Goal: Task Accomplishment & Management: Use online tool/utility

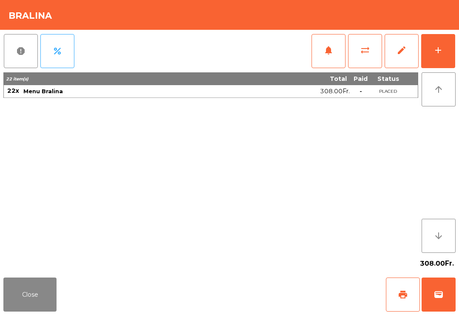
click at [428, 49] on button "add" at bounding box center [438, 51] width 34 height 34
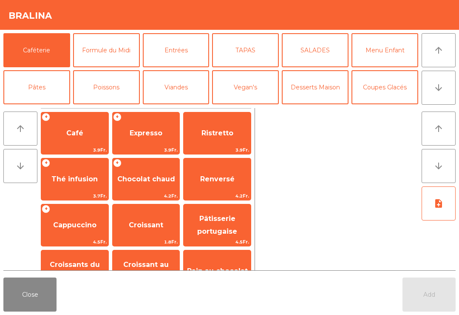
click at [115, 52] on button "Formule du Midi" at bounding box center [106, 50] width 67 height 34
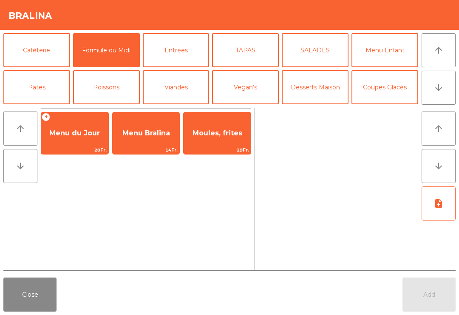
click at [149, 124] on span "Menu Bralina" at bounding box center [146, 133] width 67 height 23
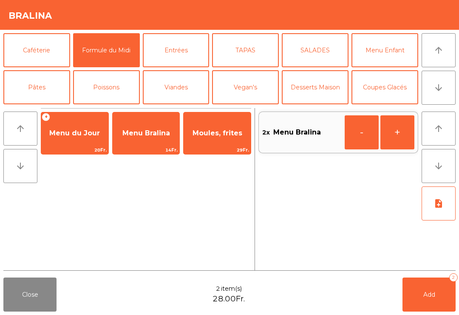
click at [392, 135] on button "+" at bounding box center [397, 132] width 34 height 34
click at [423, 300] on button "Add 3" at bounding box center [429, 294] width 53 height 34
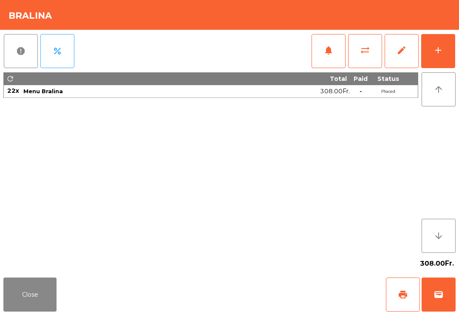
click at [29, 298] on button "Close" at bounding box center [29, 294] width 53 height 34
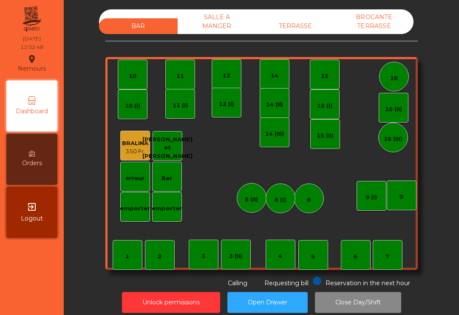
click at [307, 24] on div "TERRASSE" at bounding box center [295, 26] width 79 height 16
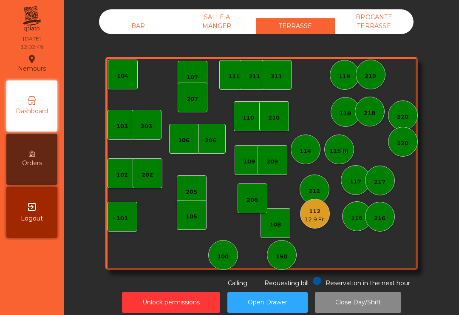
click at [321, 212] on div "112" at bounding box center [314, 211] width 21 height 9
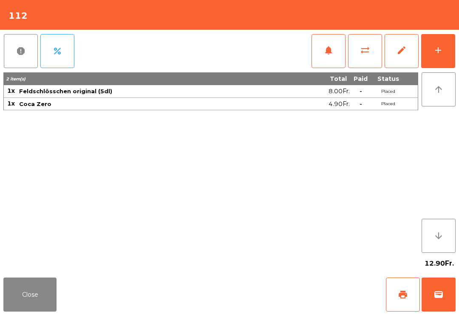
click at [445, 57] on button "add" at bounding box center [438, 51] width 34 height 34
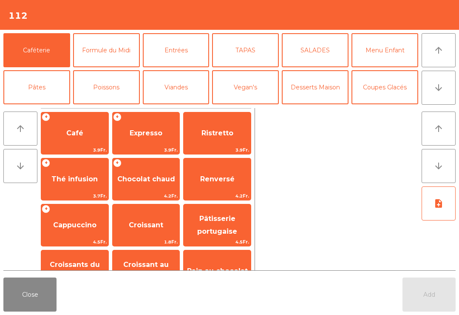
click at [175, 87] on button "Viandes" at bounding box center [176, 87] width 67 height 34
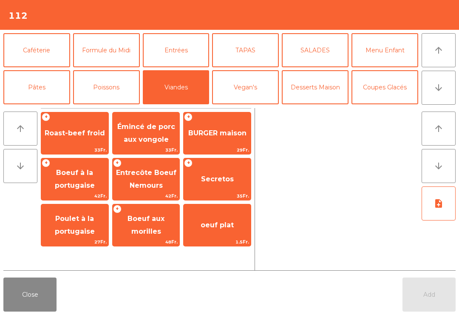
click at [149, 135] on span "Émincé de porc aux vongole" at bounding box center [146, 132] width 58 height 21
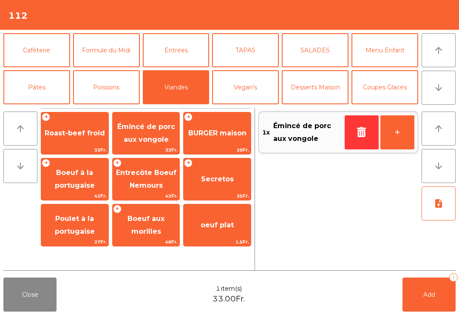
click at [149, 135] on span "Émincé de porc aux vongole" at bounding box center [146, 132] width 58 height 21
click at [434, 296] on span "Add" at bounding box center [429, 294] width 12 height 8
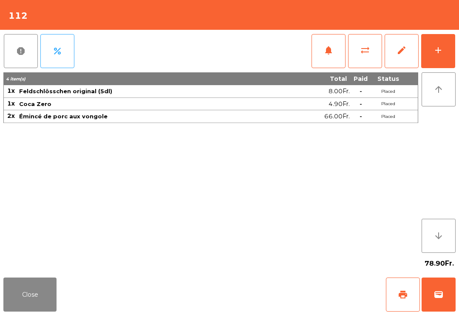
click at [26, 281] on button "Close" at bounding box center [29, 294] width 53 height 34
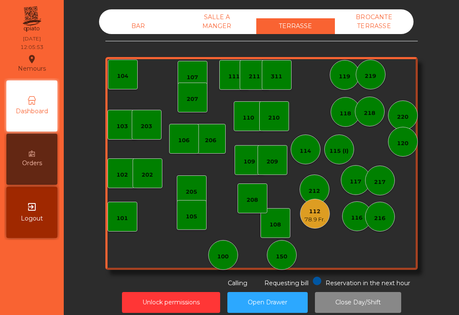
click at [285, 258] on div "150" at bounding box center [281, 256] width 11 height 9
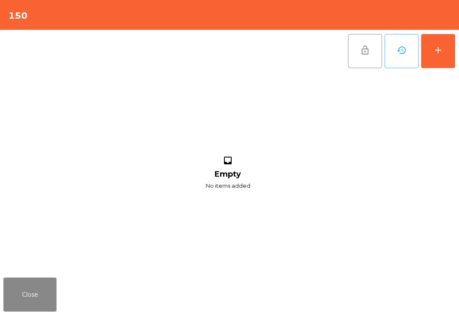
click at [453, 37] on button "add" at bounding box center [438, 51] width 34 height 34
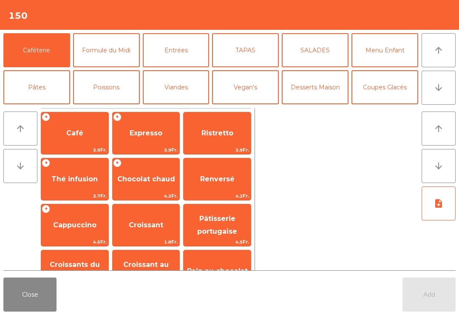
click at [444, 93] on button "arrow_downward" at bounding box center [439, 88] width 34 height 34
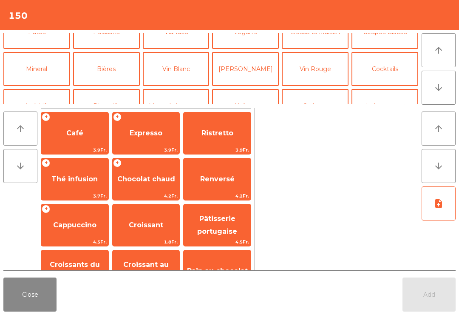
scroll to position [74, 0]
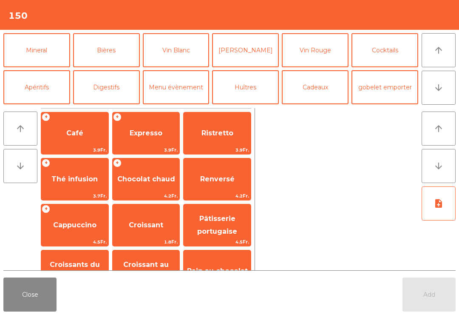
click at [108, 60] on button "Bières" at bounding box center [106, 50] width 67 height 34
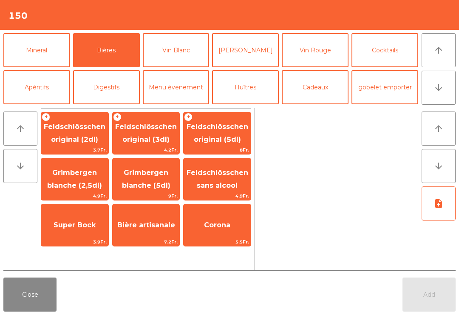
click at [225, 135] on span "Feldschlösschen original (5dl)" at bounding box center [218, 132] width 62 height 21
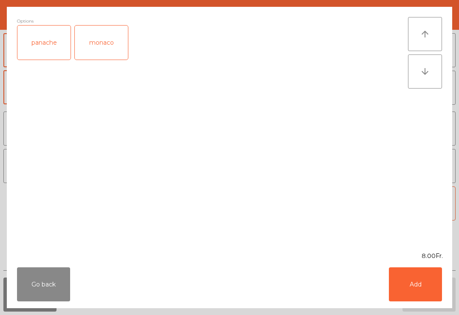
click at [431, 284] on button "Add" at bounding box center [415, 284] width 53 height 34
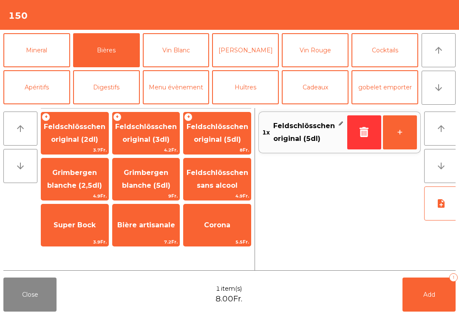
click at [436, 304] on button "Add 1" at bounding box center [429, 294] width 53 height 34
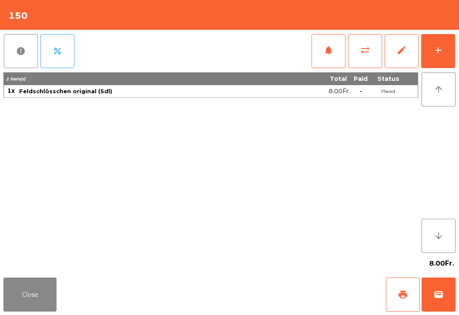
click at [451, 57] on button "add" at bounding box center [438, 51] width 34 height 34
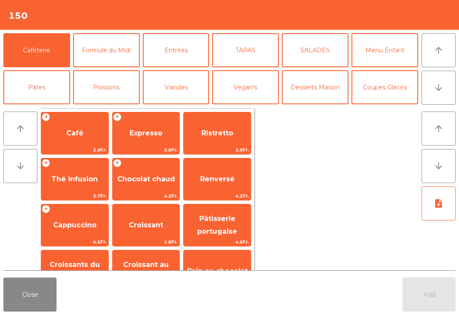
click at [108, 51] on button "Formule du Midi" at bounding box center [106, 50] width 67 height 34
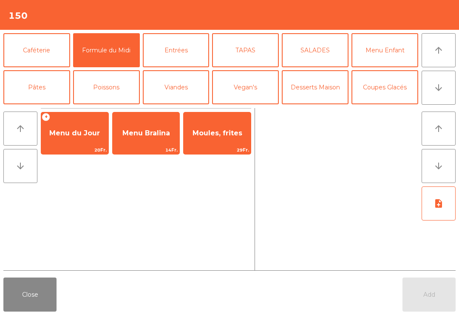
click at [79, 138] on span "Menu du Jour" at bounding box center [74, 133] width 67 height 23
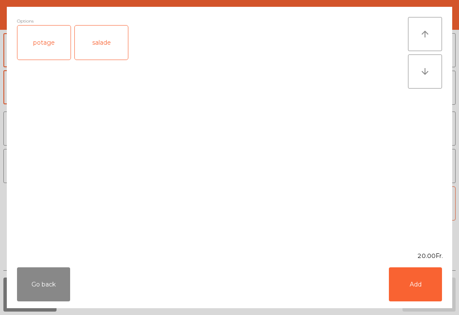
click at [110, 40] on div "salade" at bounding box center [101, 43] width 53 height 34
click at [428, 286] on button "Add" at bounding box center [415, 284] width 53 height 34
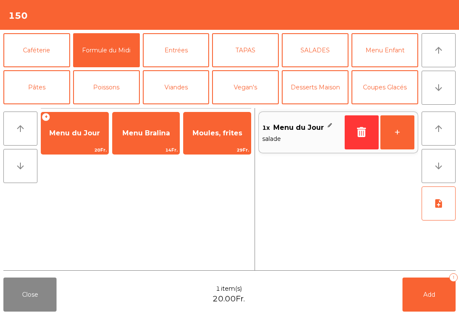
click at [427, 286] on button "Add 1" at bounding box center [429, 294] width 53 height 34
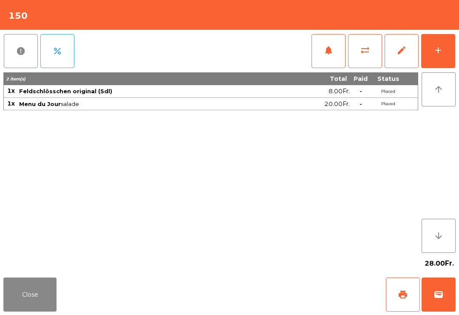
click at [327, 62] on button "notifications" at bounding box center [329, 51] width 34 height 34
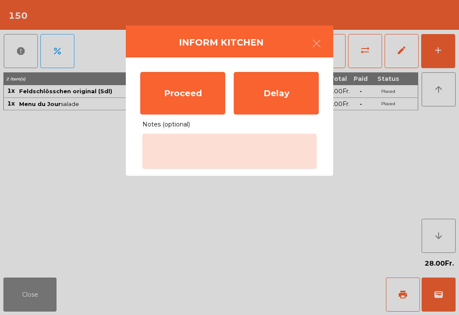
click at [199, 91] on div "Proceed" at bounding box center [182, 93] width 85 height 43
